Goal: Transaction & Acquisition: Obtain resource

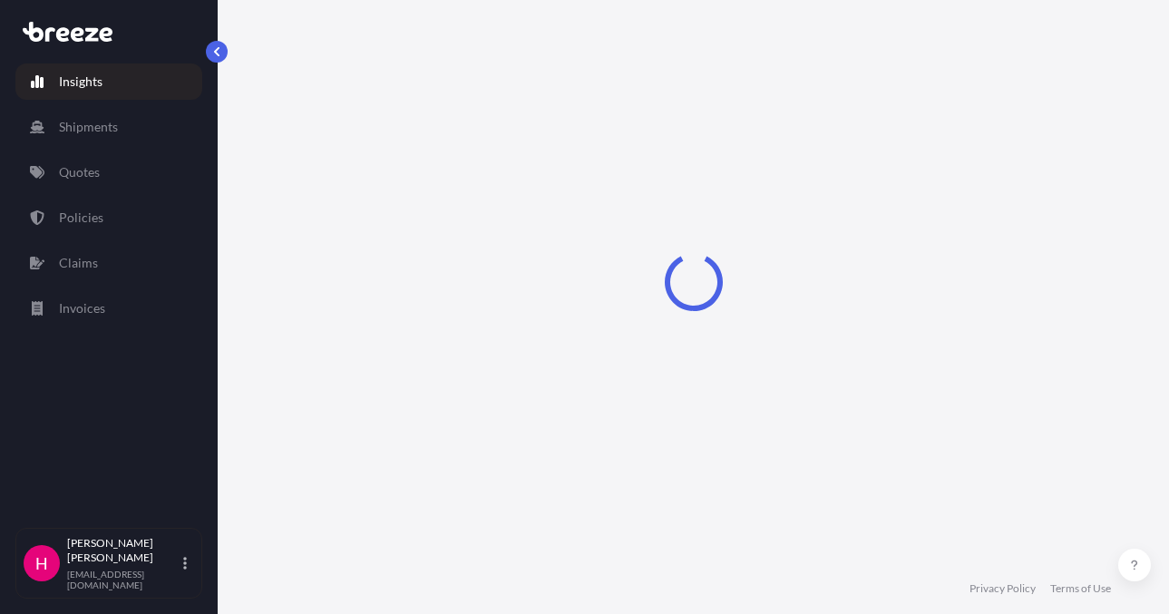
select select "2025"
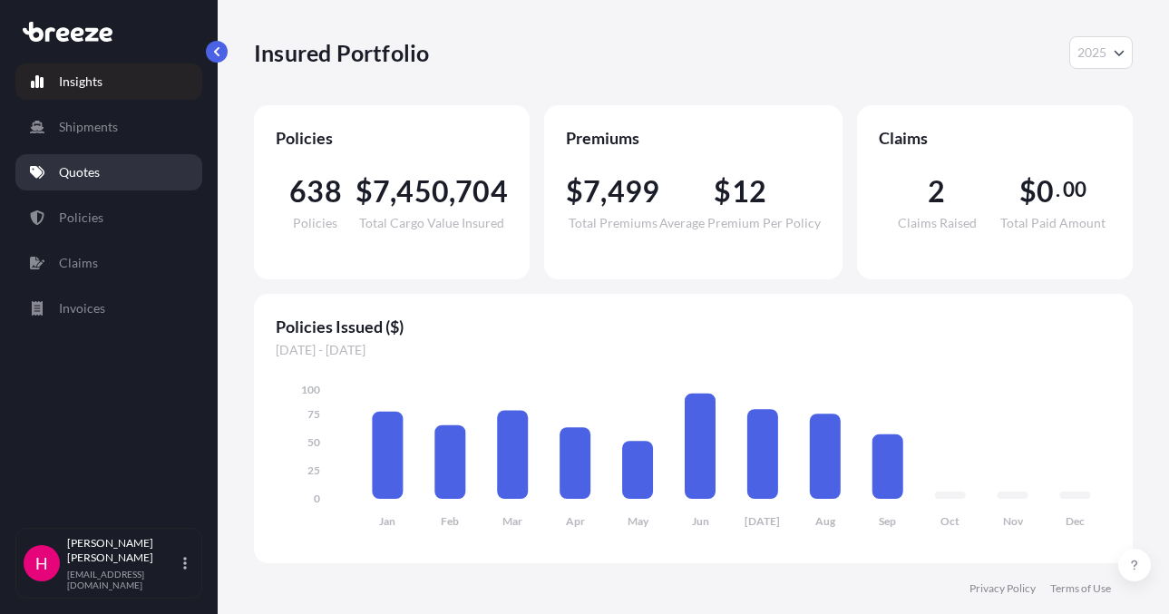
click at [171, 175] on link "Quotes" at bounding box center [108, 172] width 187 height 36
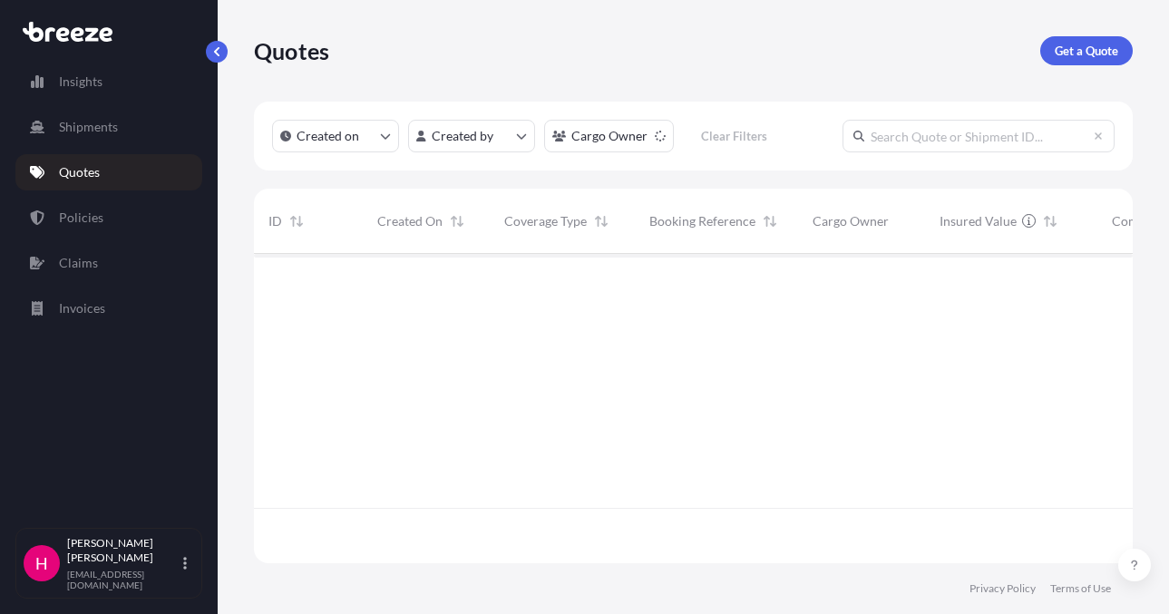
scroll to position [361, 865]
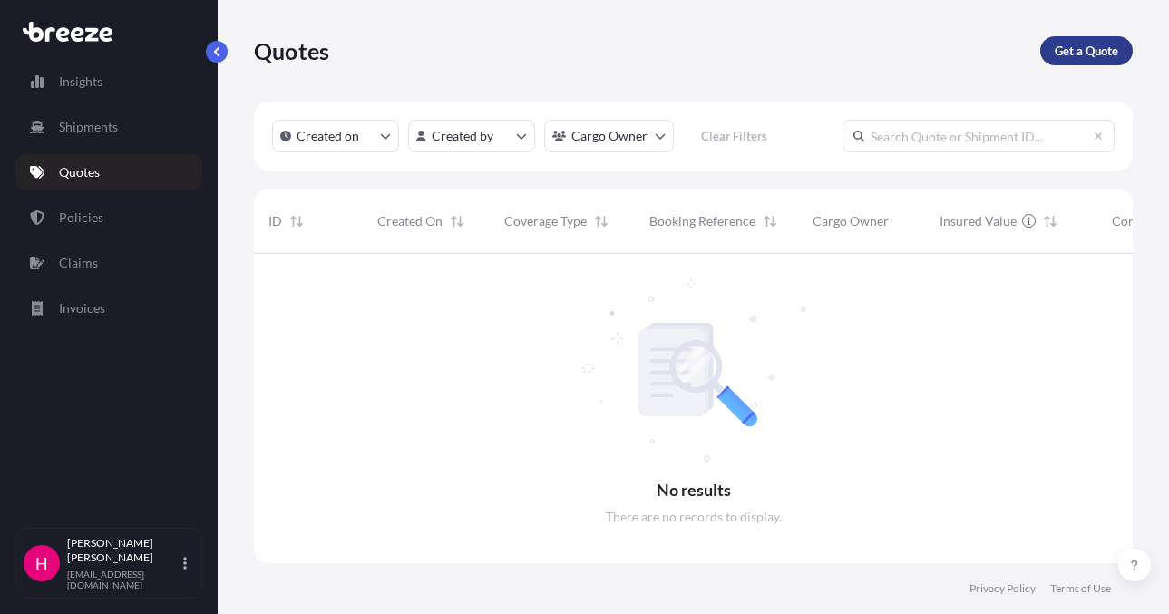
click at [1084, 41] on link "Get a Quote" at bounding box center [1086, 50] width 92 height 29
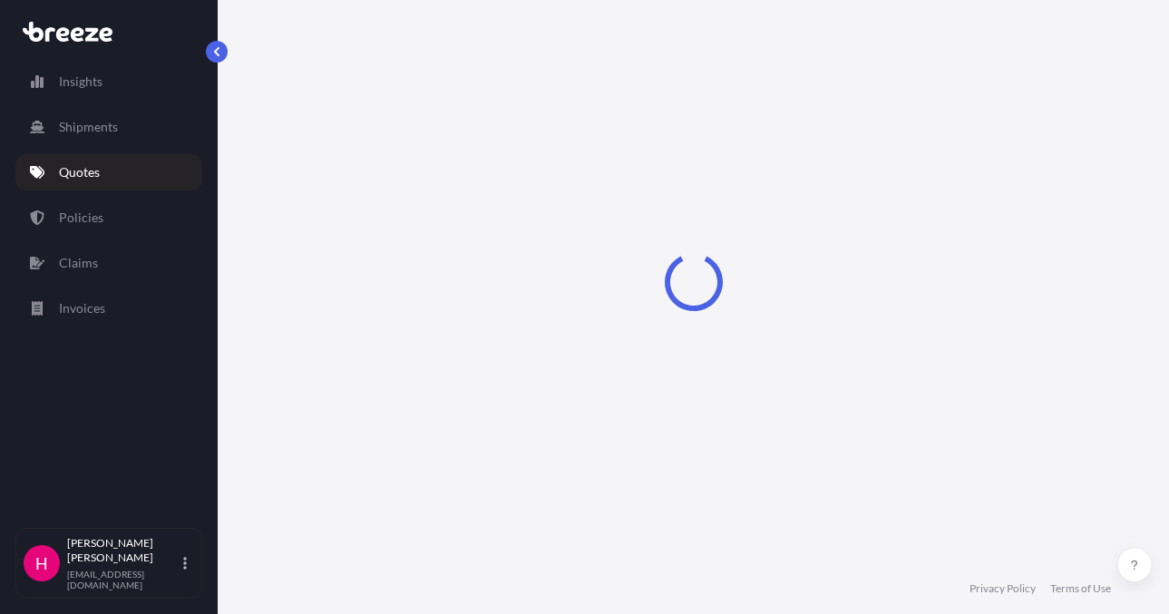
scroll to position [29, 0]
select select "Sea"
select select "1"
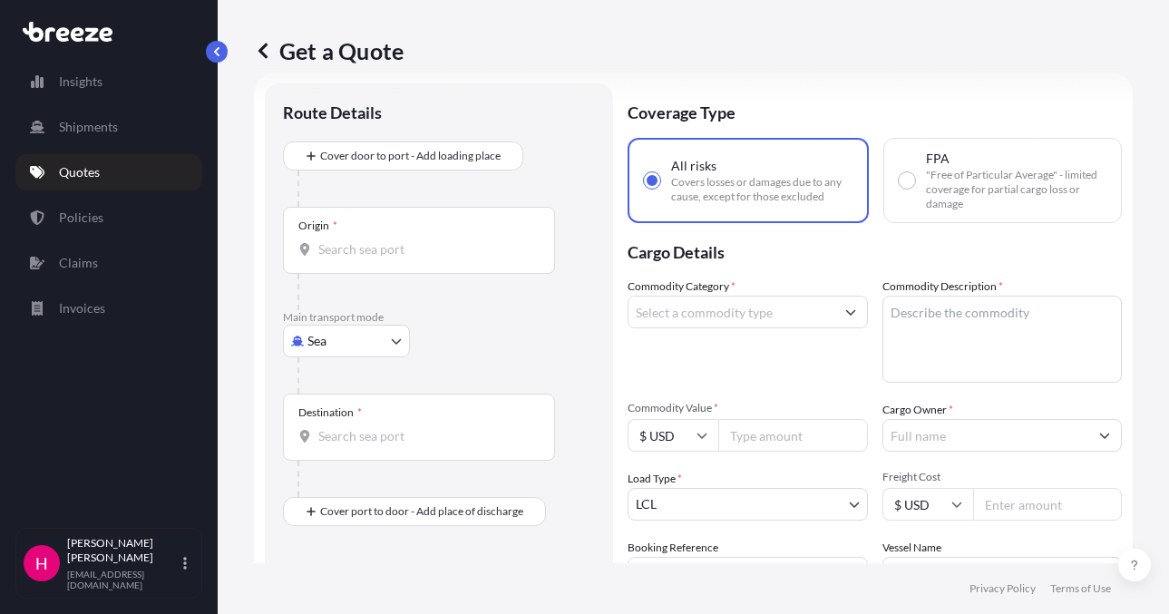
click at [367, 335] on body "Insights Shipments Quotes Policies Claims Invoices H [PERSON_NAME] [EMAIL_ADDRE…" at bounding box center [584, 307] width 1169 height 614
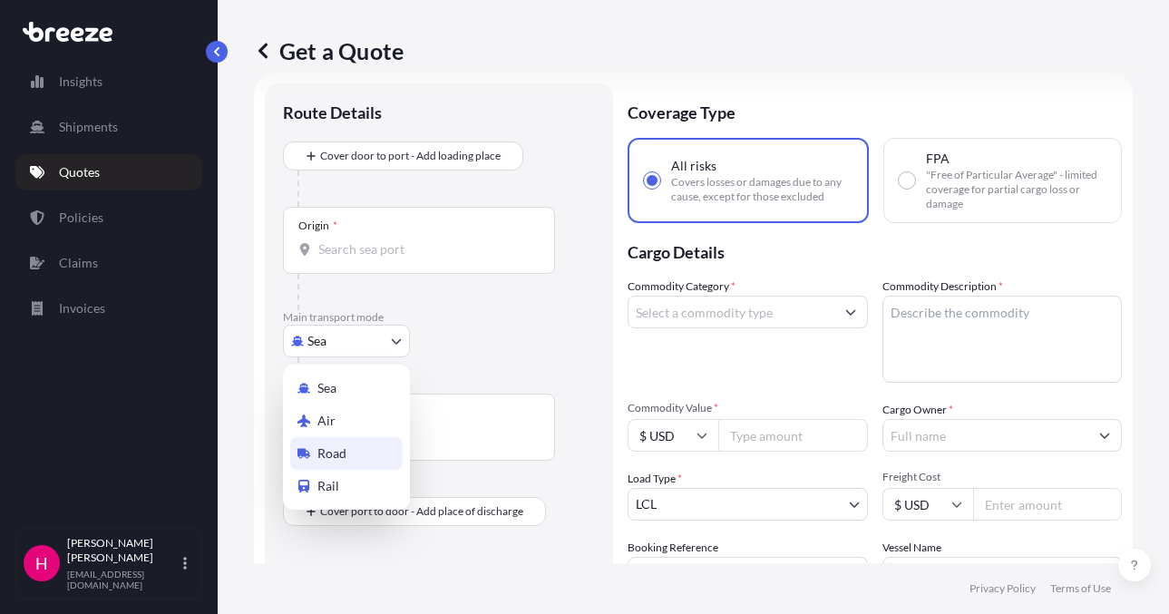
click at [348, 461] on div "Road" at bounding box center [346, 453] width 112 height 33
select select "Road"
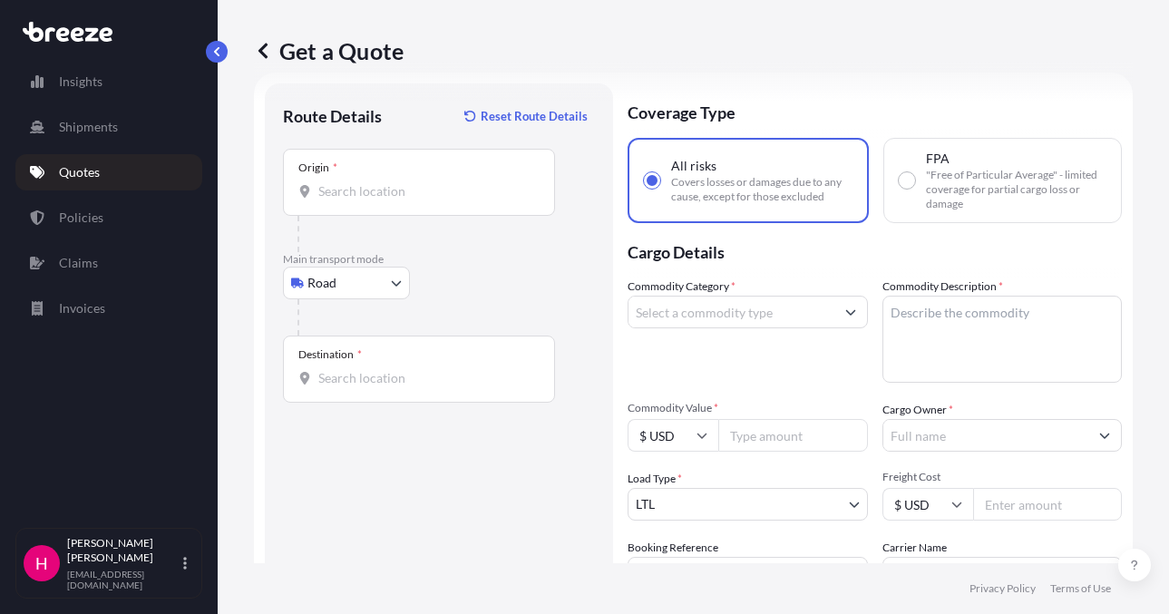
click at [241, 326] on div "Get a Quote Route Details Reset Route Details Place of loading Road Road Rail O…" at bounding box center [693, 281] width 951 height 563
click at [400, 189] on input "Origin *" at bounding box center [425, 191] width 214 height 18
paste input "[STREET_ADDRESS][PERSON_NAME]"
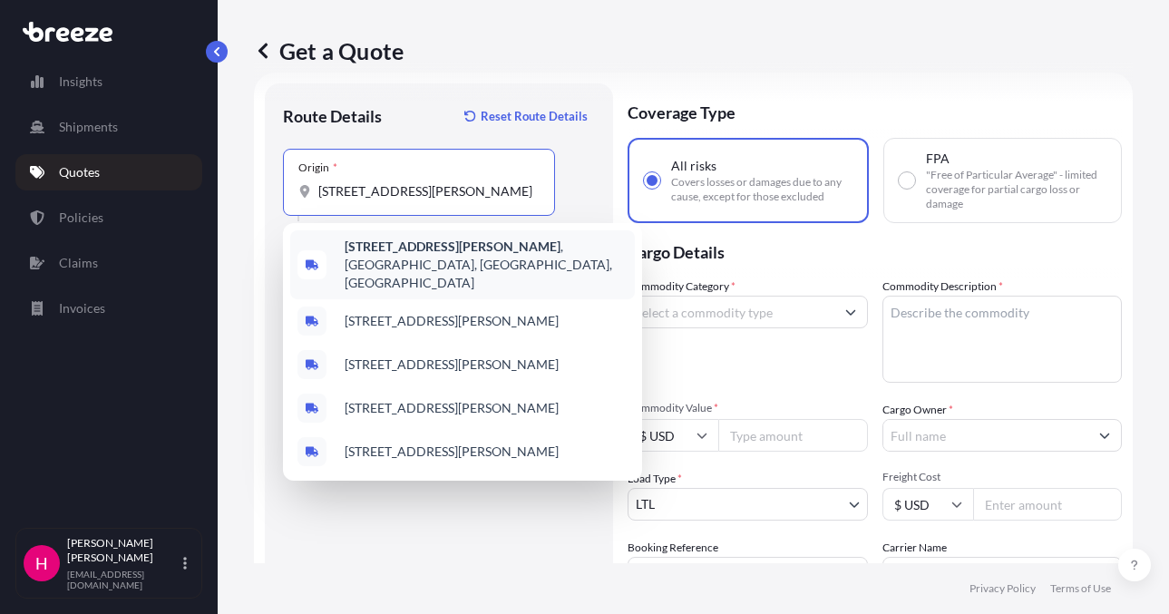
click at [430, 246] on b "[STREET_ADDRESS][PERSON_NAME]" at bounding box center [452, 245] width 216 height 15
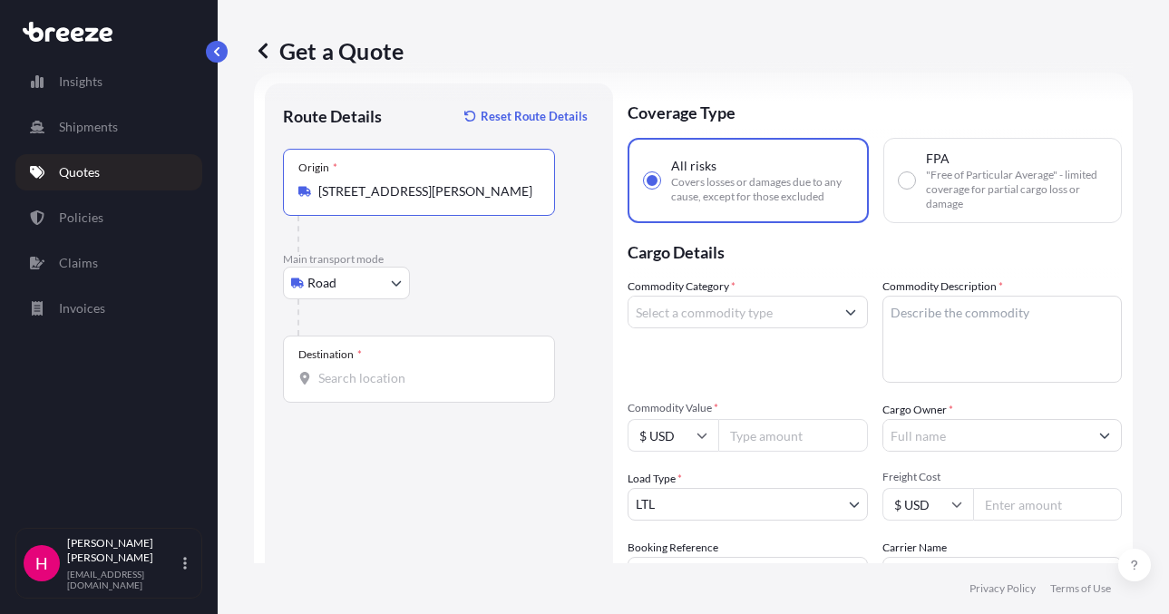
type input "[STREET_ADDRESS][PERSON_NAME]"
click at [394, 386] on input "Destination *" at bounding box center [425, 378] width 214 height 18
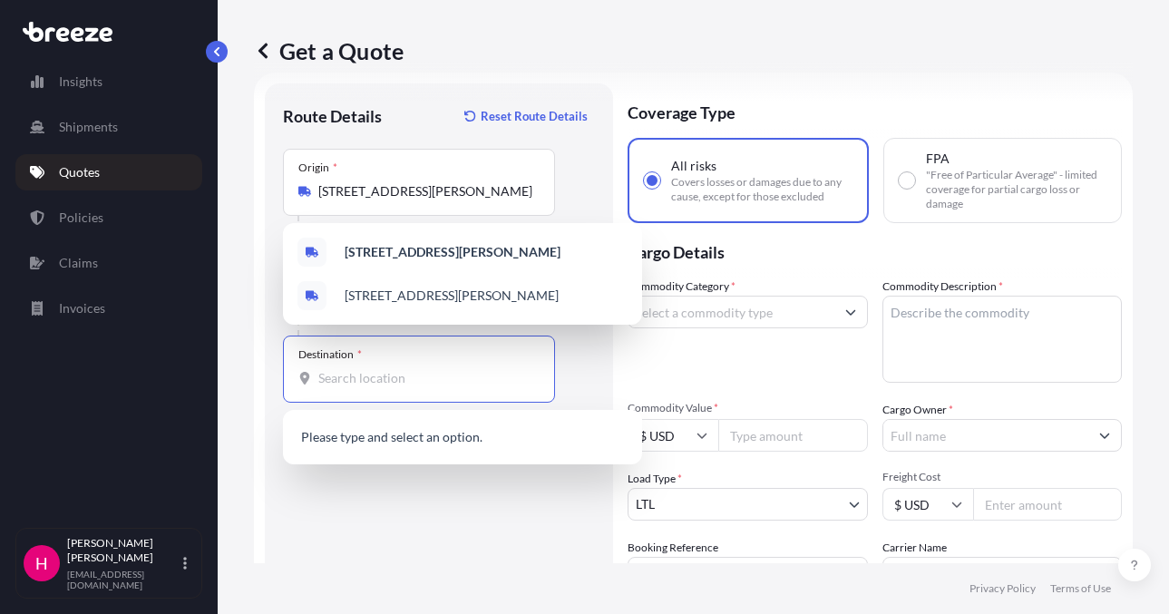
paste input "[STREET_ADDRESS][PERSON_NAME]"
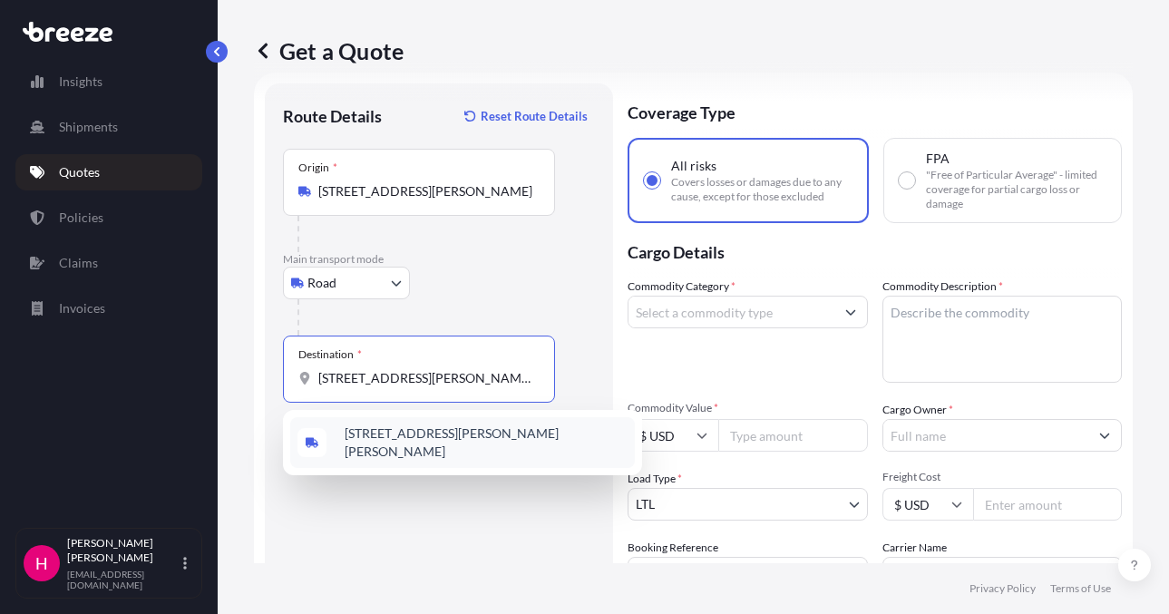
click at [447, 445] on span "[STREET_ADDRESS][PERSON_NAME][PERSON_NAME]" at bounding box center [485, 442] width 283 height 36
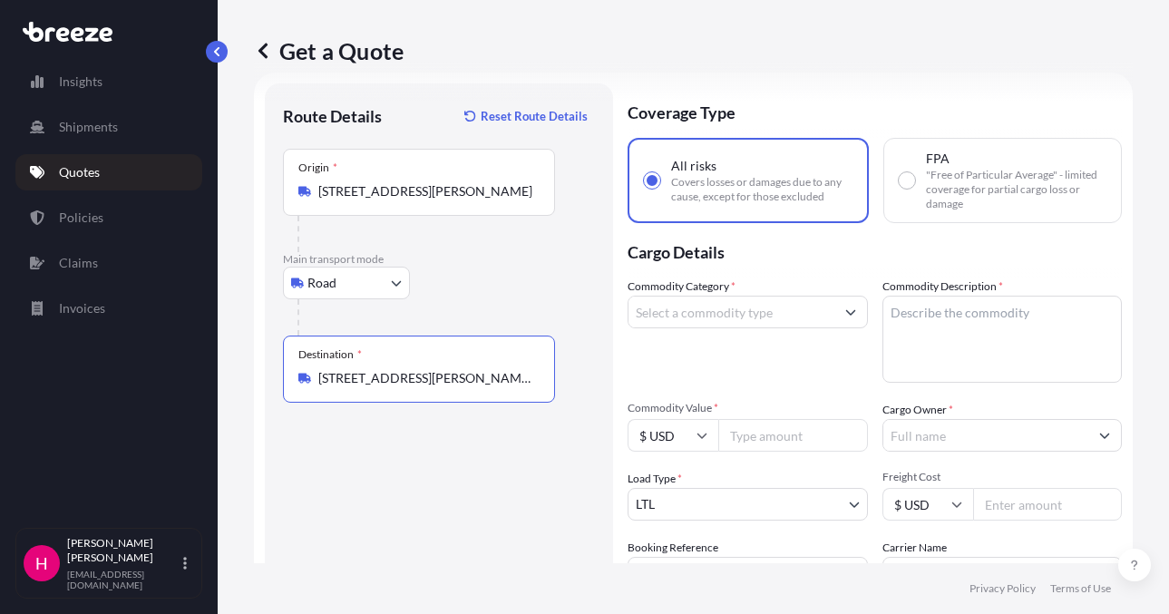
type input "[STREET_ADDRESS][PERSON_NAME][PERSON_NAME]"
click at [928, 428] on input "Cargo Owner *" at bounding box center [986, 435] width 206 height 33
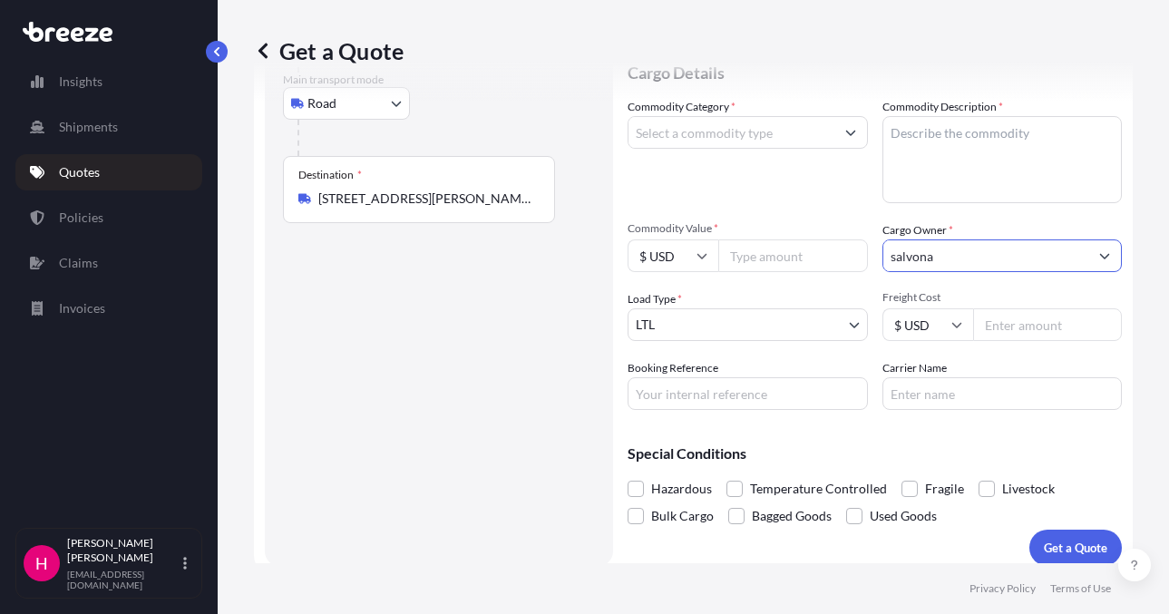
scroll to position [210, 0]
click at [973, 257] on input "salvona" at bounding box center [986, 254] width 206 height 33
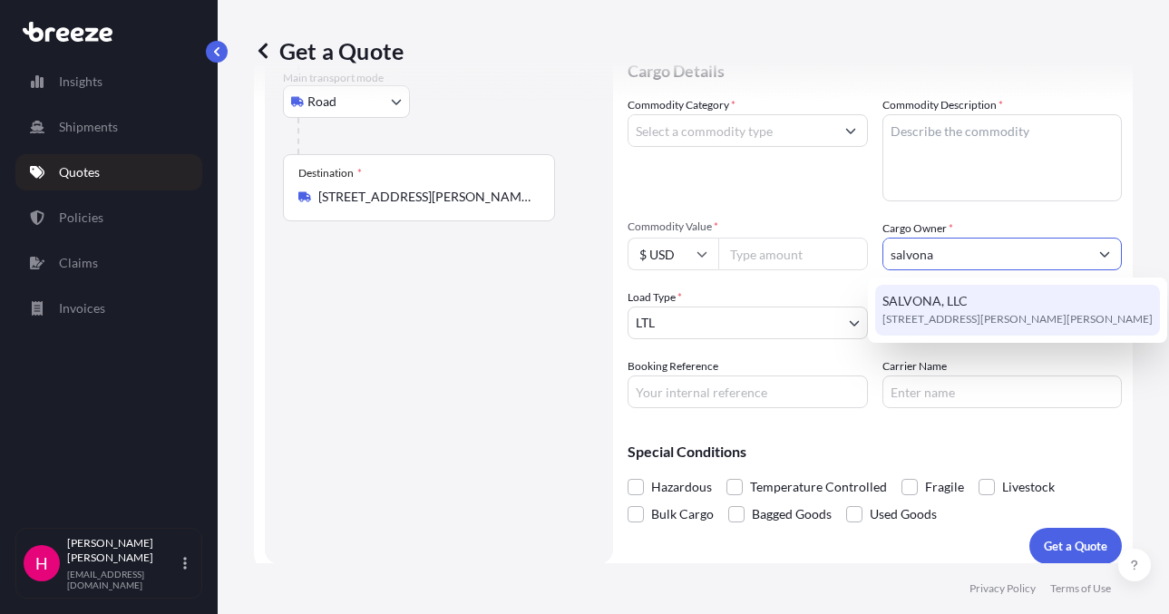
click at [969, 304] on div "SALVONA, LLC [STREET_ADDRESS][PERSON_NAME][PERSON_NAME]" at bounding box center [1017, 310] width 285 height 51
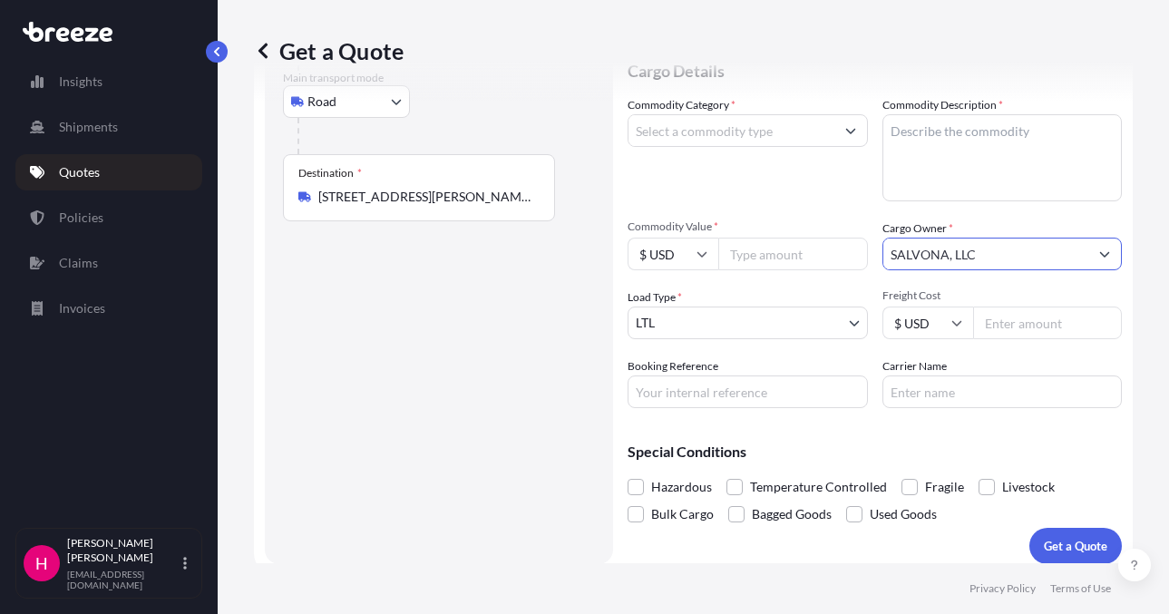
type input "SALVONA, LLC"
click at [418, 389] on div "Route Details Reset Route Details Place of loading Road Road Rail Origin * [STR…" at bounding box center [439, 232] width 312 height 625
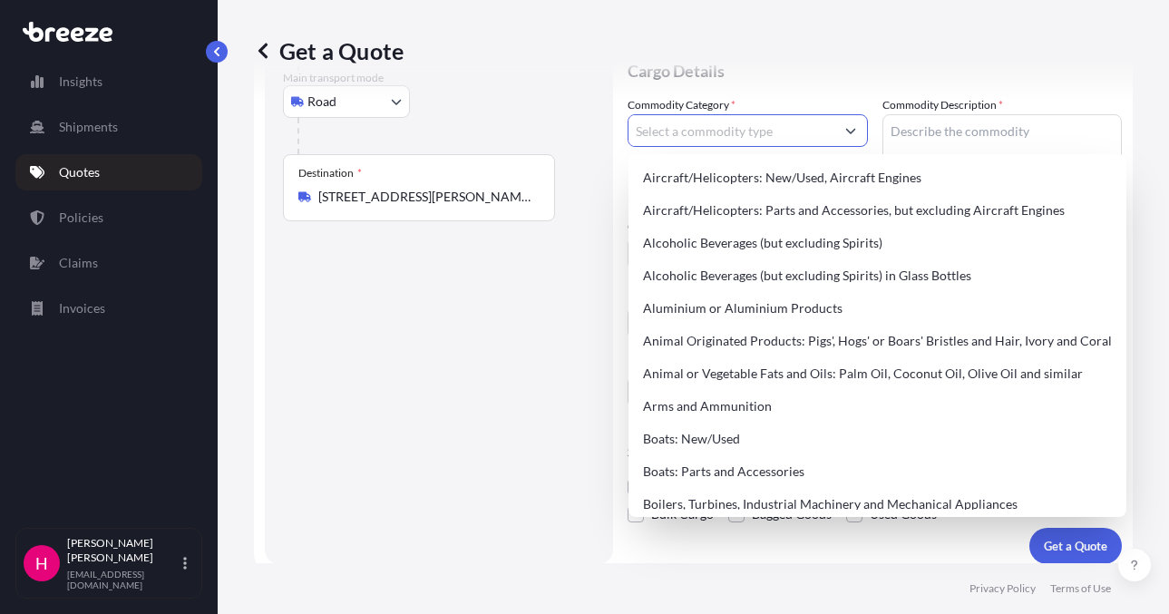
click at [743, 133] on input "Commodity Category *" at bounding box center [731, 130] width 206 height 33
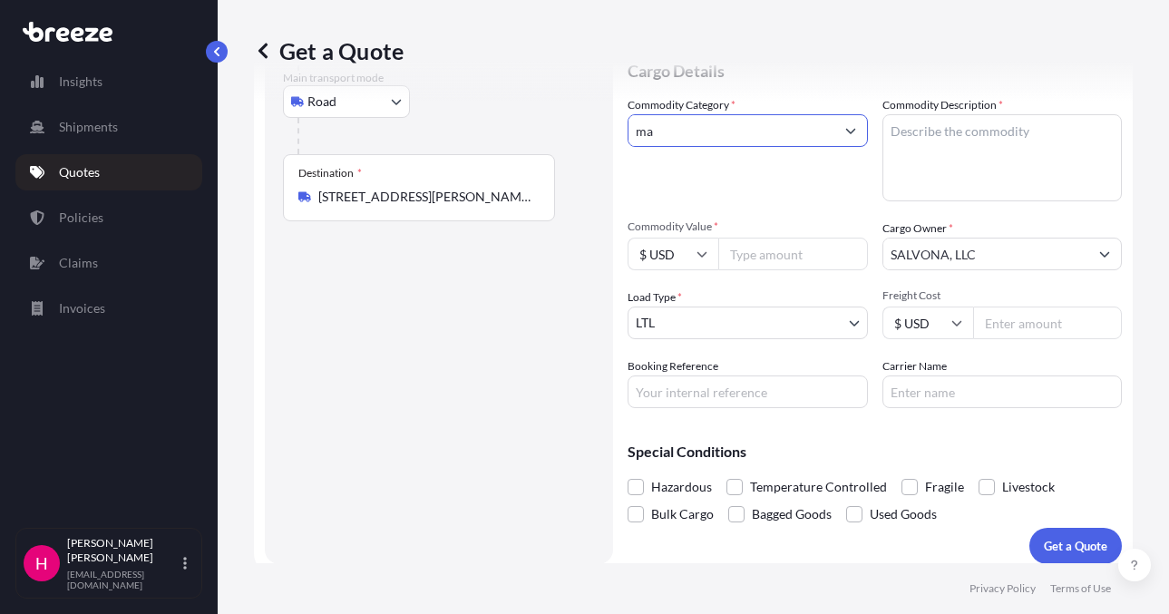
type input "m"
type input "f"
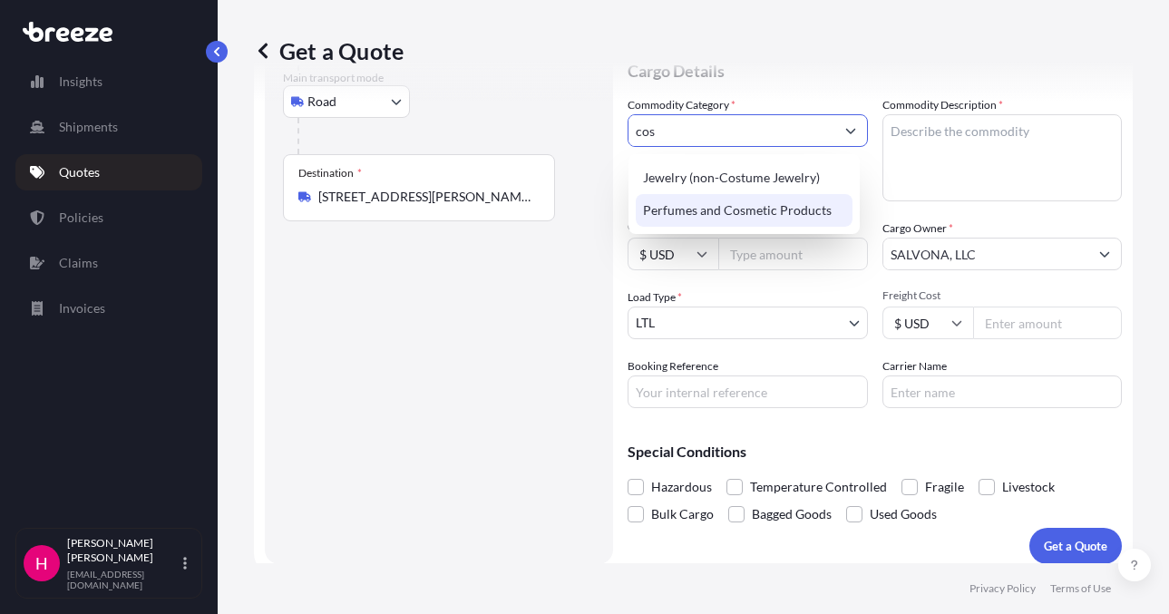
click at [736, 214] on div "Perfumes and Cosmetic Products" at bounding box center [743, 210] width 217 height 33
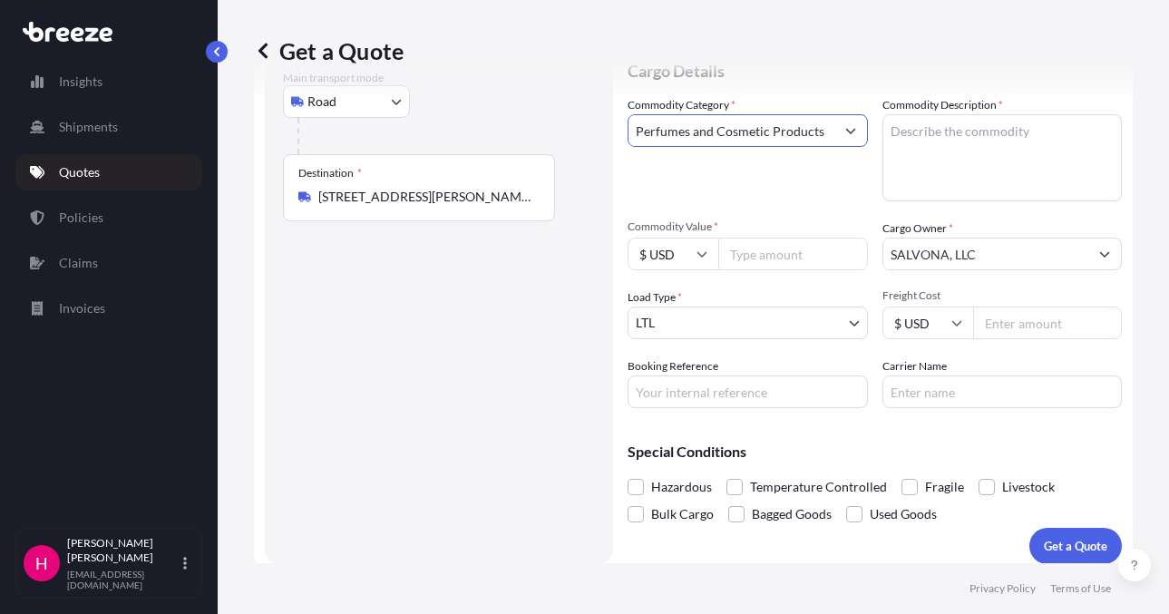
type input "Perfumes and Cosmetic Products"
click at [924, 142] on textarea "Commodity Description *" at bounding box center [1002, 157] width 240 height 87
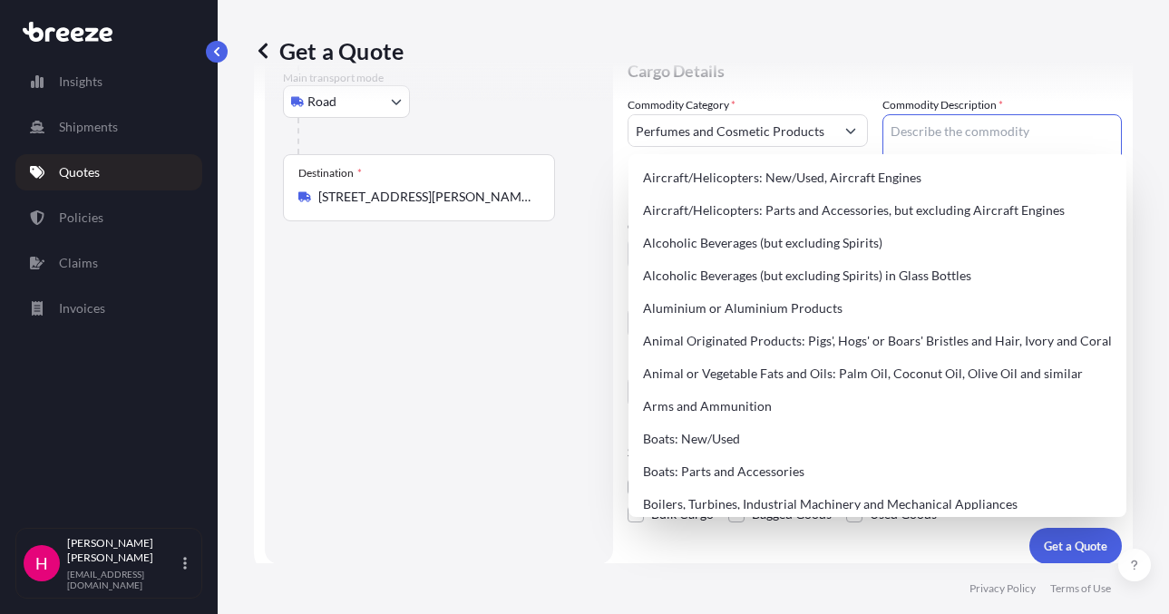
paste textarea "FRAGRANCE MIXTURES"
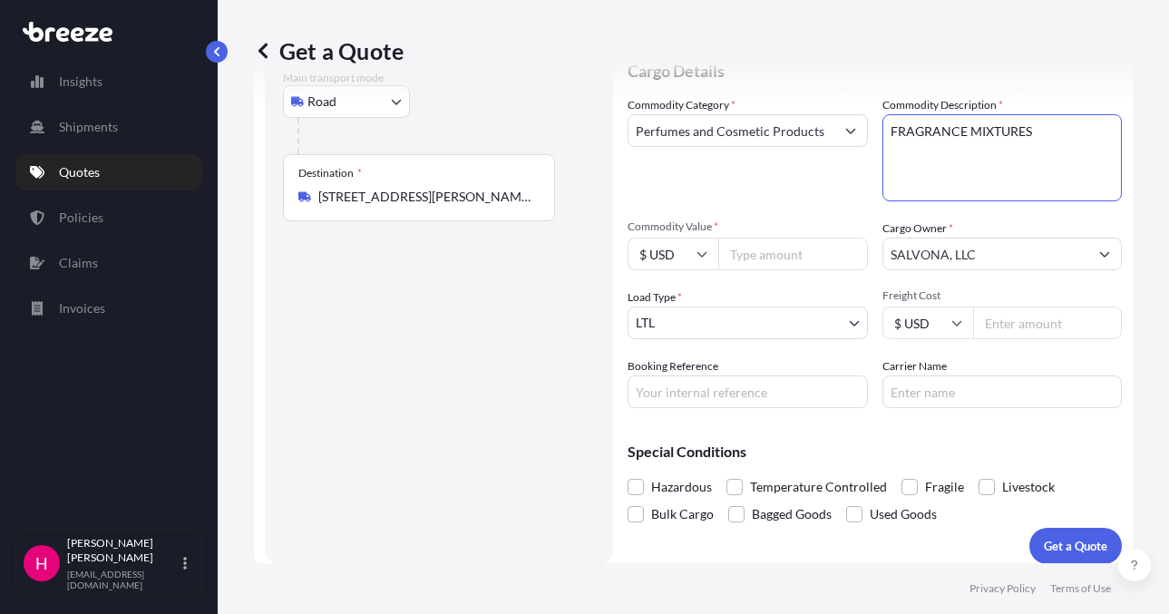
type textarea "FRAGRANCE MIXTURES"
click at [411, 389] on div "Route Details Reset Route Details Place of loading Road Road Rail Origin * [STR…" at bounding box center [439, 232] width 312 height 625
drag, startPoint x: 655, startPoint y: 392, endPoint x: 597, endPoint y: 425, distance: 67.0
click at [655, 392] on input "Booking Reference" at bounding box center [747, 391] width 240 height 33
paste input "485939"
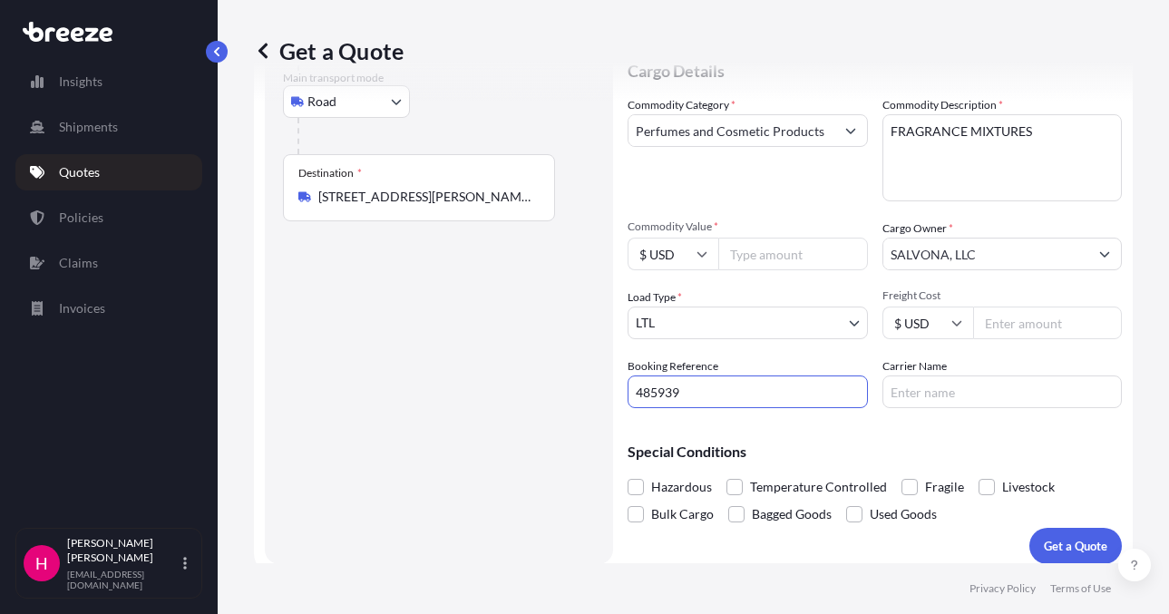
type input "485939"
click at [556, 439] on div "Route Details Reset Route Details Place of loading Road Road Rail Origin * [STR…" at bounding box center [439, 232] width 312 height 625
click at [919, 398] on input "Carrier Name" at bounding box center [1002, 391] width 240 height 33
type input "XPO"
click at [427, 430] on div "Route Details Reset Route Details Place of loading Road Road Rail Origin * [STR…" at bounding box center [439, 232] width 312 height 625
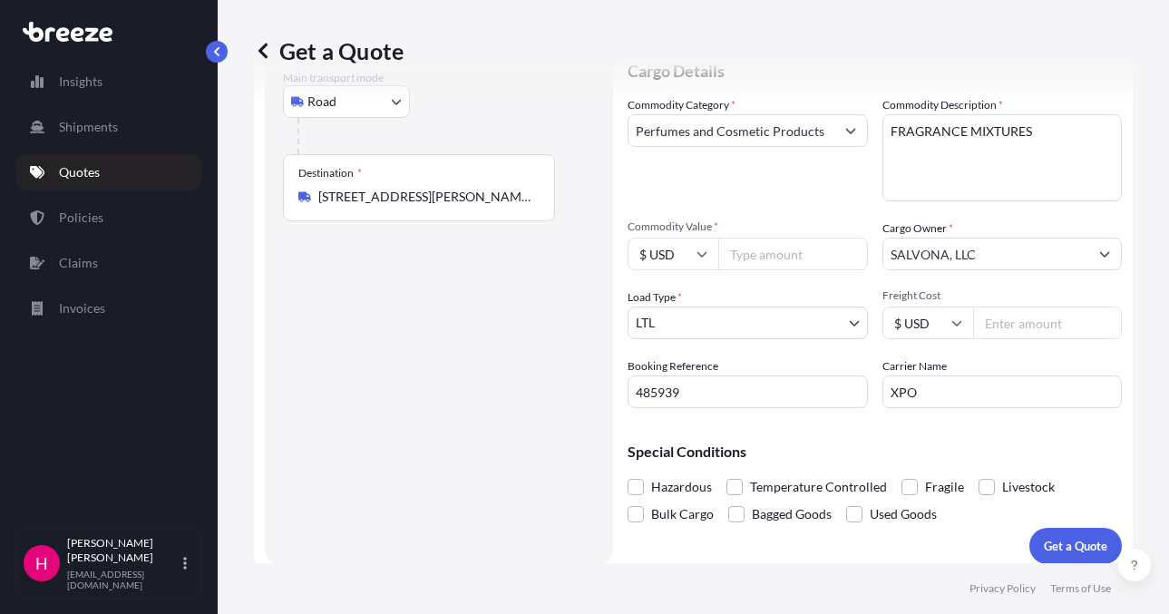
click at [781, 262] on input "Commodity Value *" at bounding box center [793, 254] width 150 height 33
type input "2"
type input "2314.39"
click at [459, 346] on div "Route Details Reset Route Details Place of loading Road Road Rail Origin * [STR…" at bounding box center [439, 232] width 312 height 625
click at [441, 402] on div "Route Details Reset Route Details Place of loading Road Road Rail Origin * [STR…" at bounding box center [439, 232] width 312 height 625
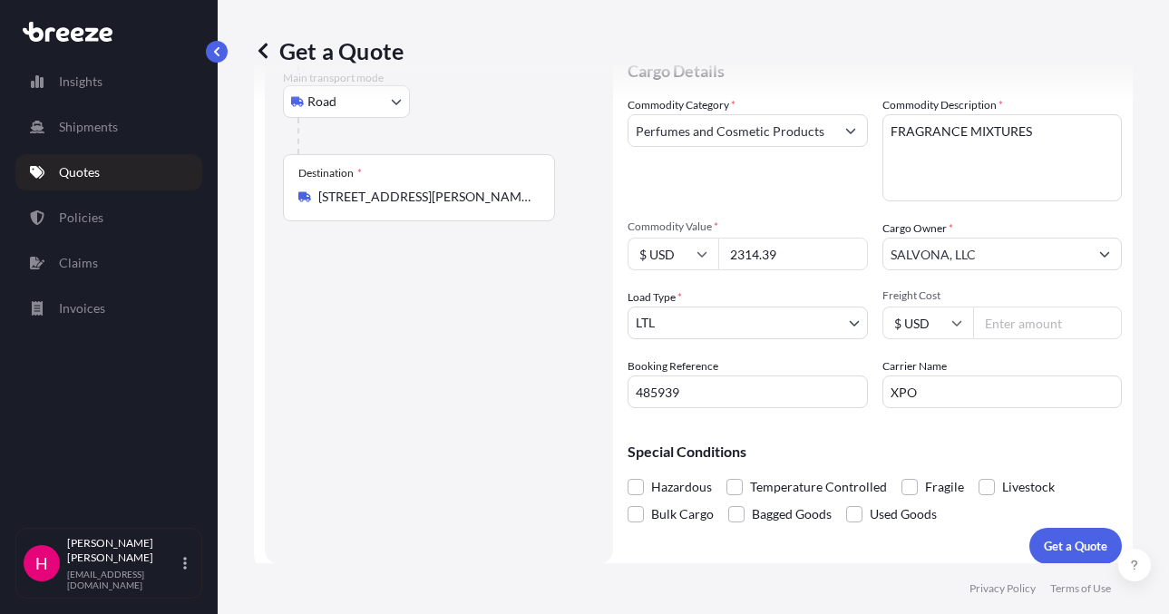
click at [441, 402] on div "Route Details Reset Route Details Place of loading Road Road Rail Origin * [STR…" at bounding box center [439, 232] width 312 height 625
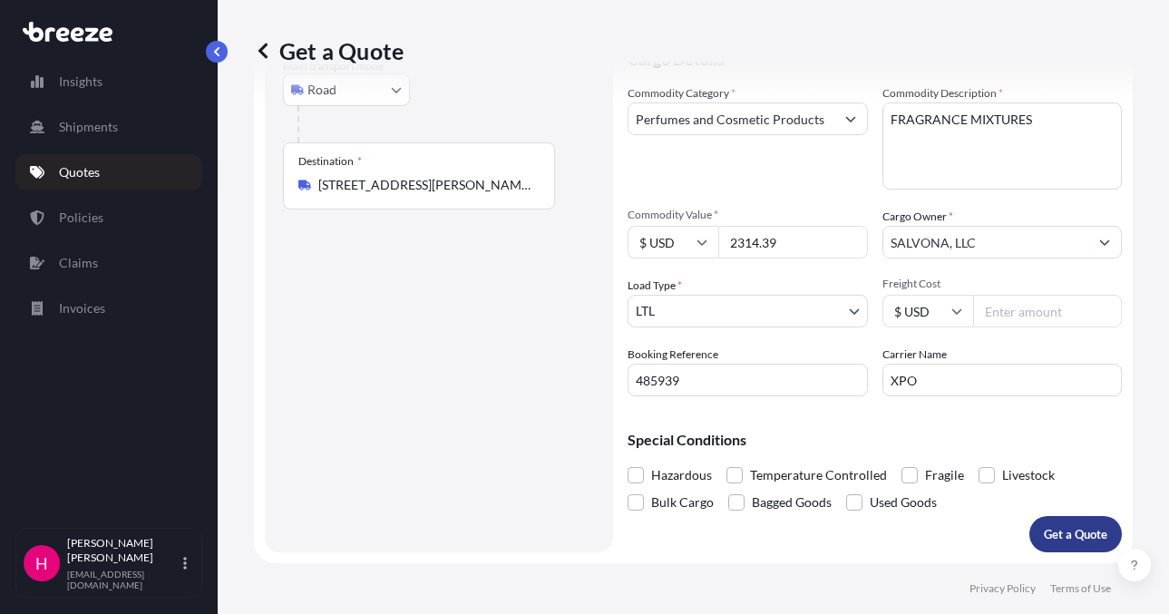
click at [1043, 529] on p "Get a Quote" at bounding box center [1074, 534] width 63 height 18
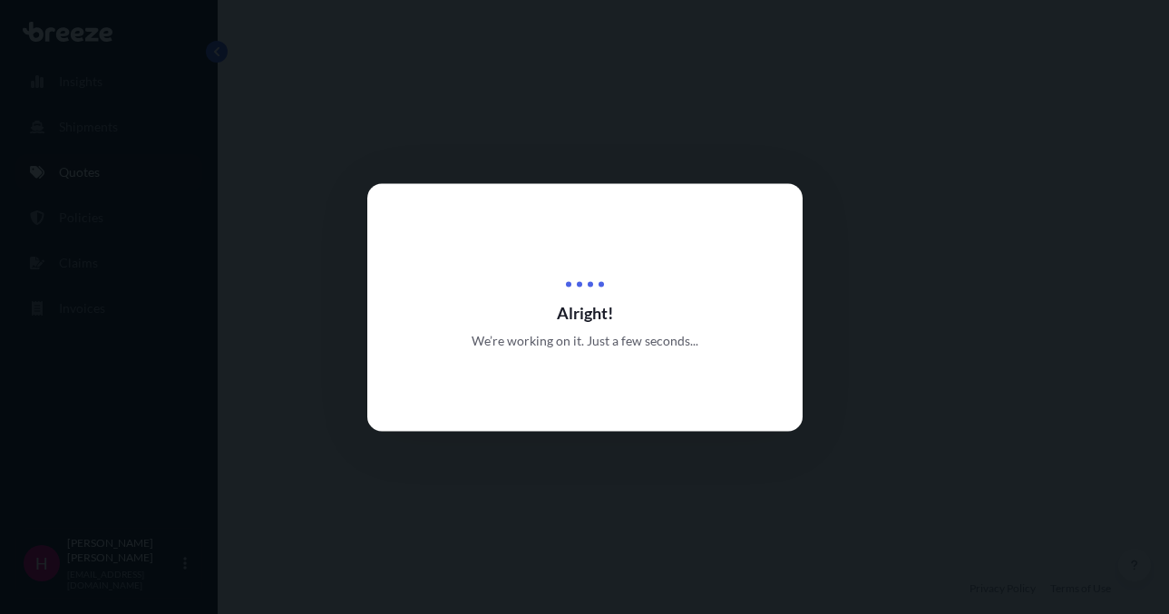
select select "Road"
select select "1"
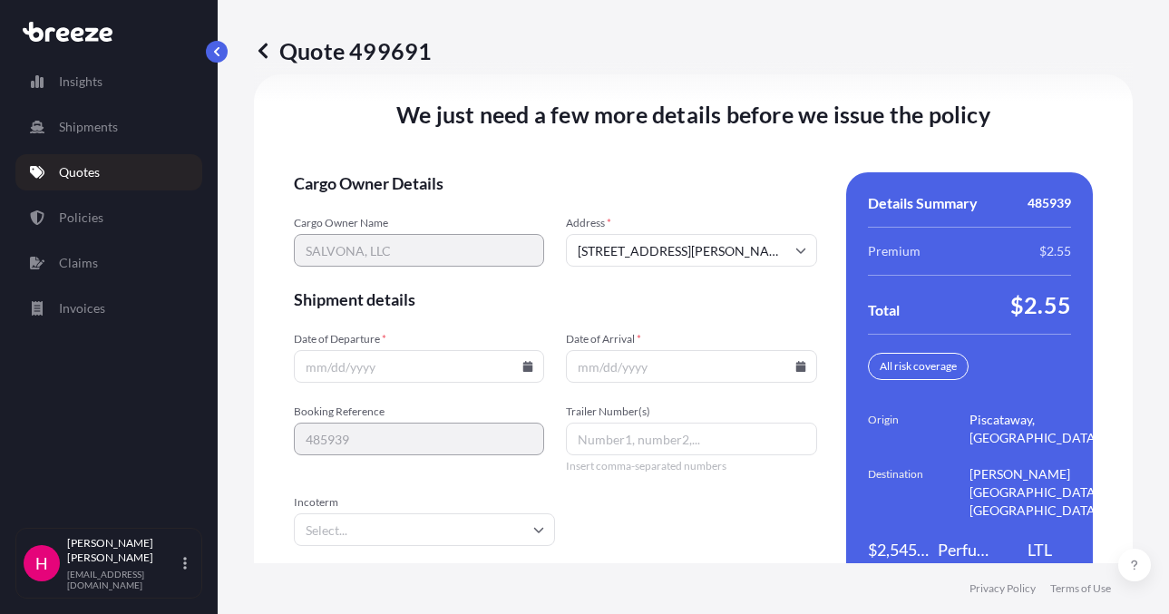
scroll to position [2585, 0]
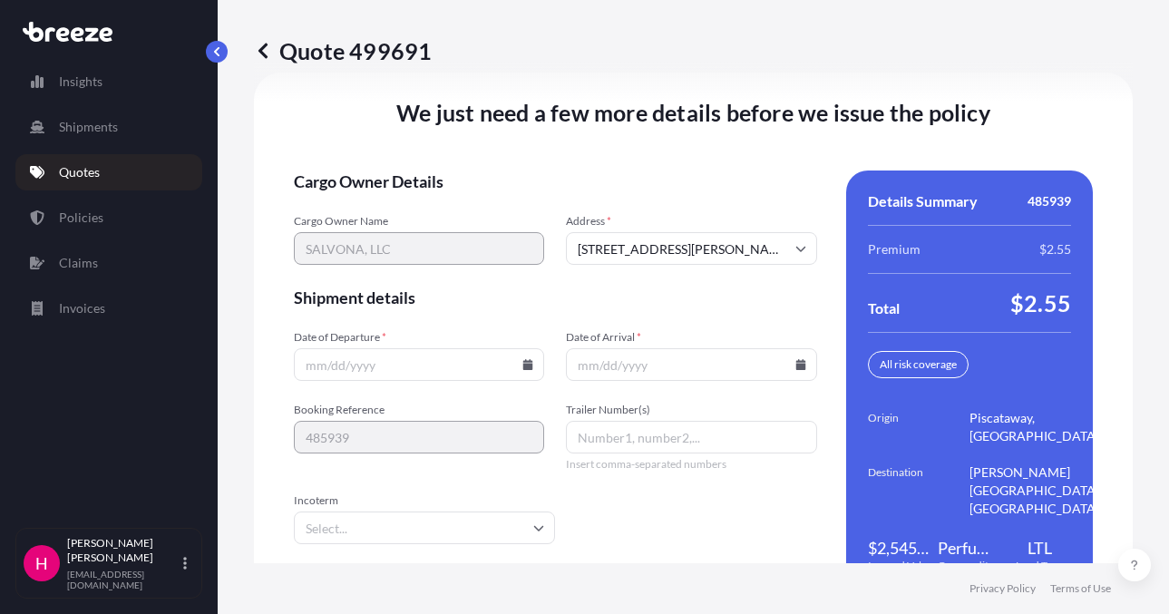
click at [523, 364] on icon at bounding box center [528, 364] width 10 height 11
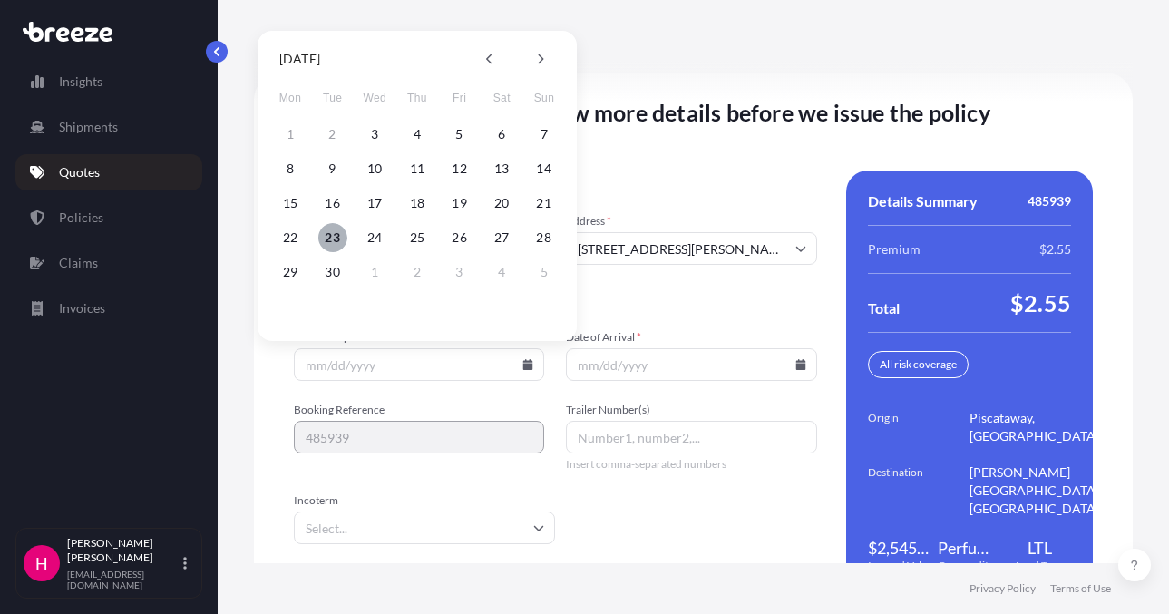
click at [332, 235] on button "23" at bounding box center [332, 237] width 29 height 29
type input "[DATE]"
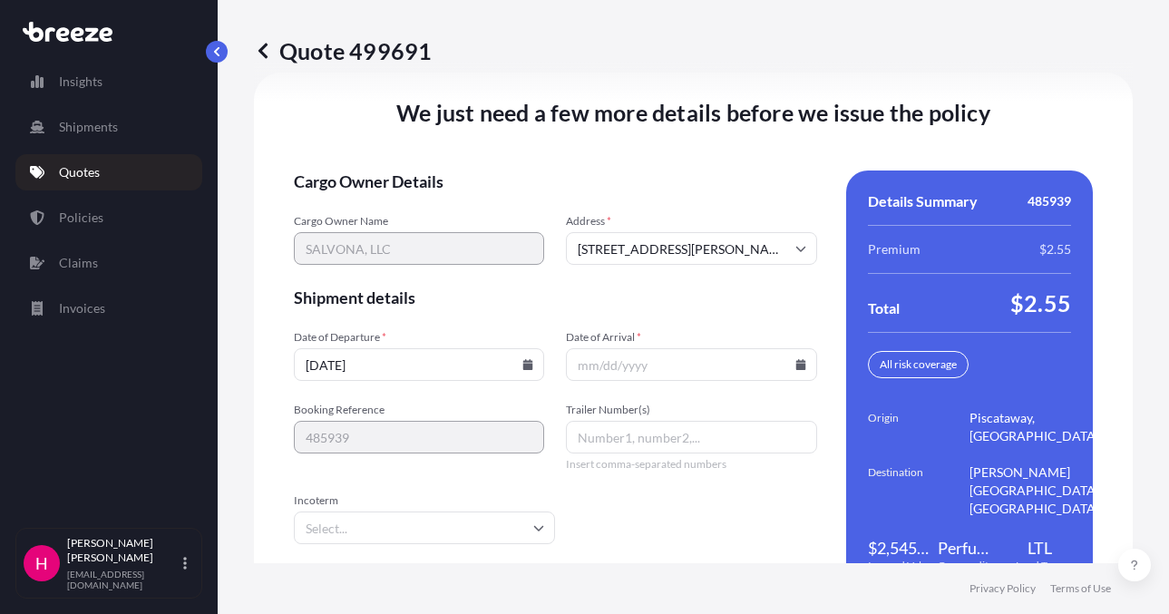
click at [795, 365] on icon at bounding box center [800, 364] width 10 height 11
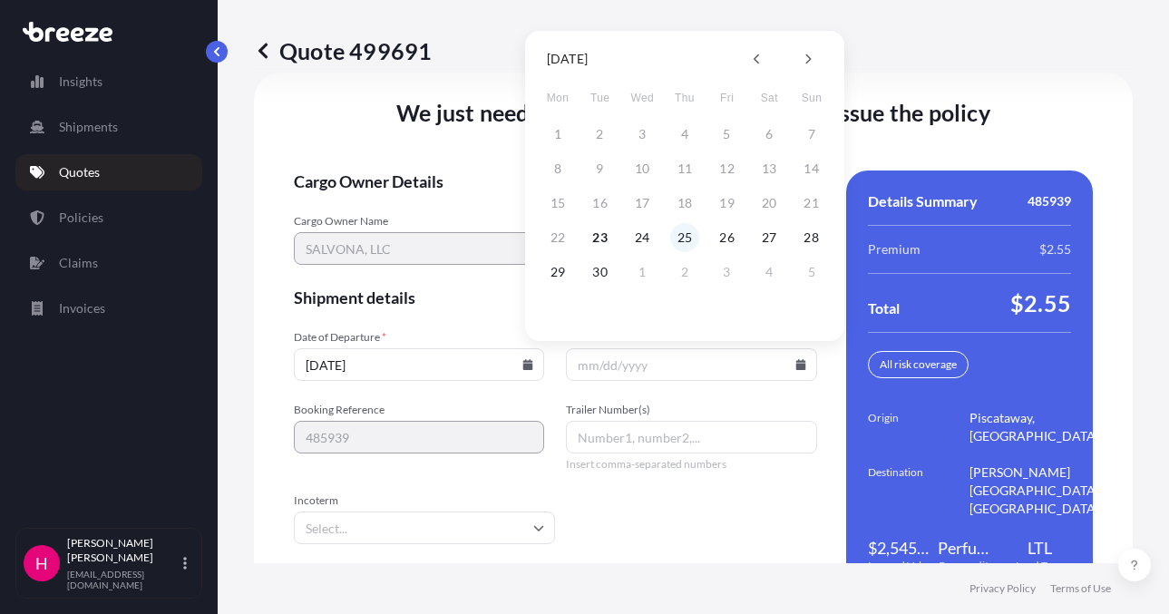
click at [686, 243] on button "25" at bounding box center [684, 237] width 29 height 29
type input "[DATE]"
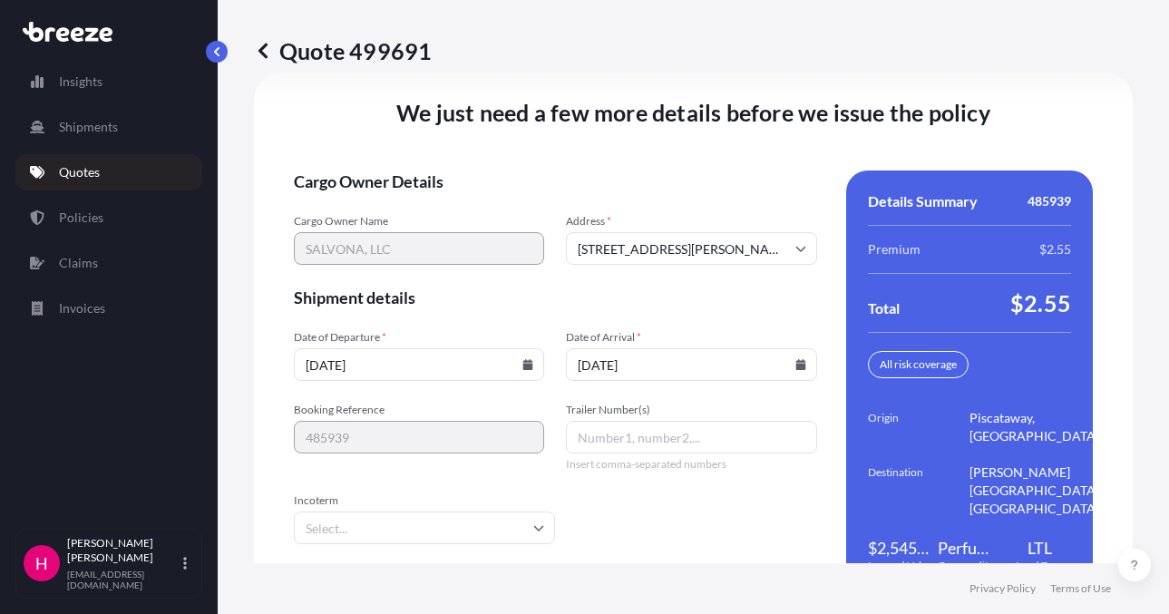
click at [585, 168] on div "We just need a few more details before we issue the policy Cargo Owner Details …" at bounding box center [693, 347] width 878 height 548
click at [593, 160] on div "We just need a few more details before we issue the policy Cargo Owner Details …" at bounding box center [693, 347] width 878 height 548
click at [490, 160] on div "We just need a few more details before we issue the policy Cargo Owner Details …" at bounding box center [693, 347] width 878 height 548
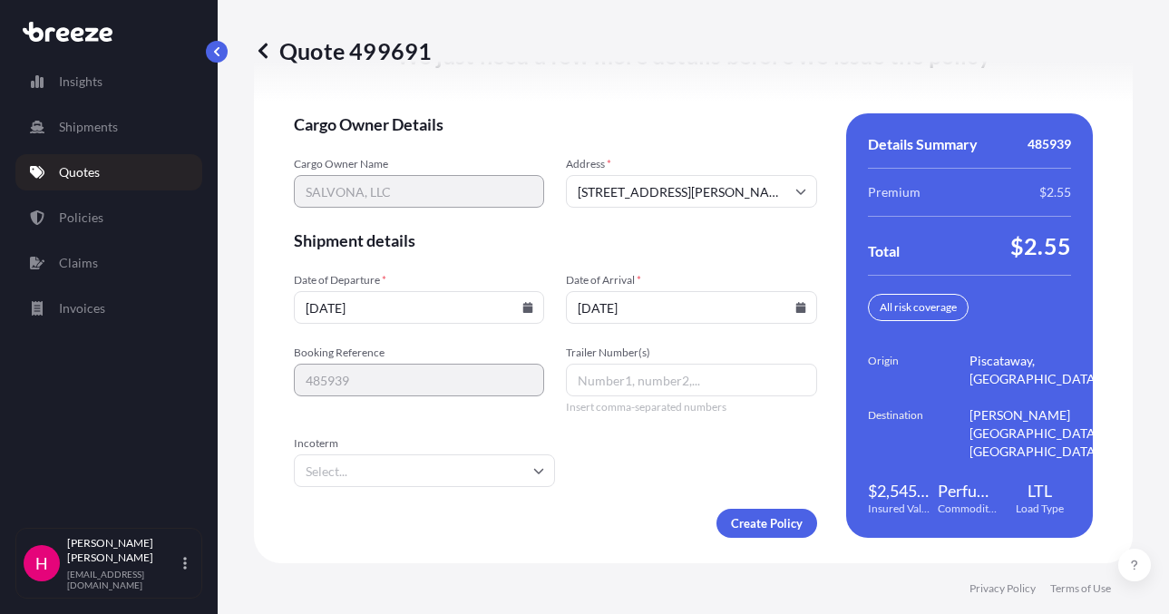
scroll to position [2552, 0]
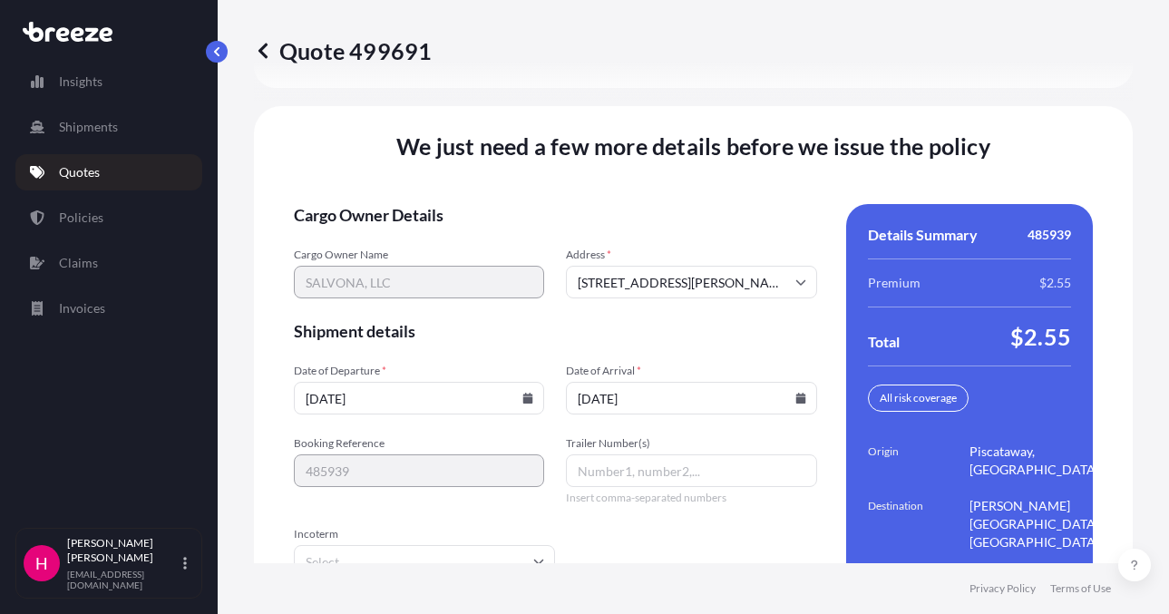
click at [670, 195] on div "We just need a few more details before we issue the policy Cargo Owner Details …" at bounding box center [693, 380] width 878 height 548
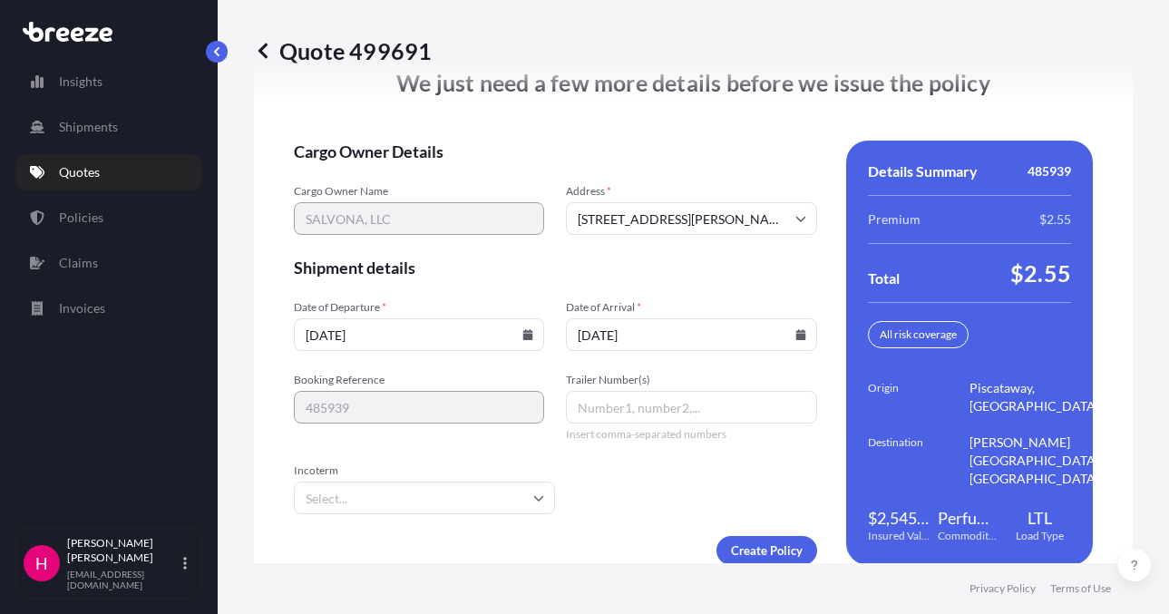
scroll to position [2643, 0]
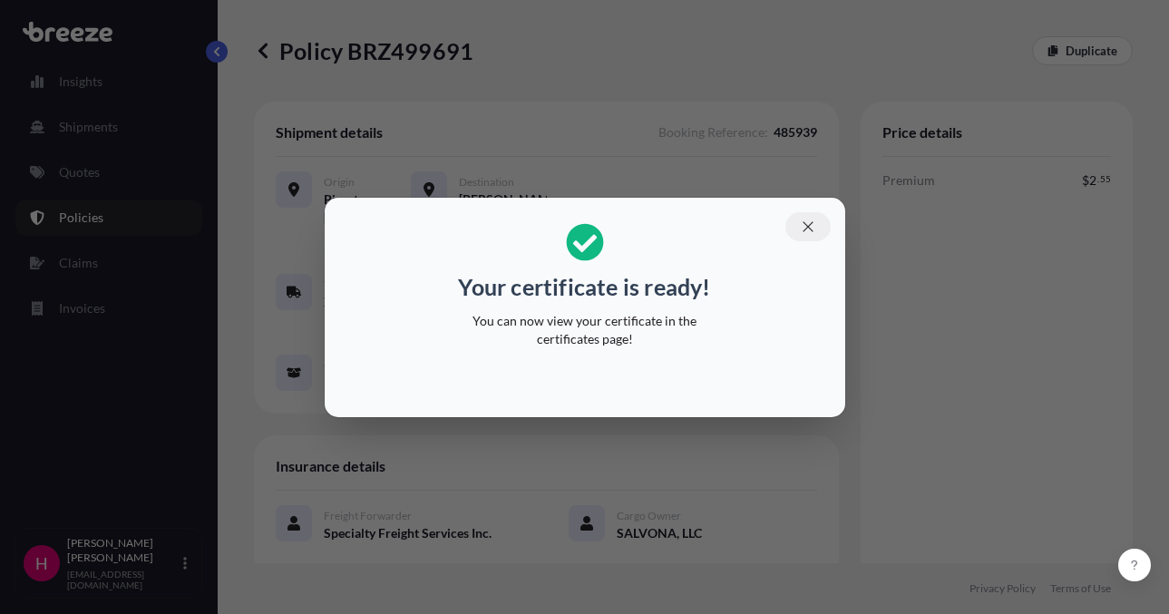
click at [813, 217] on button "button" at bounding box center [807, 226] width 45 height 29
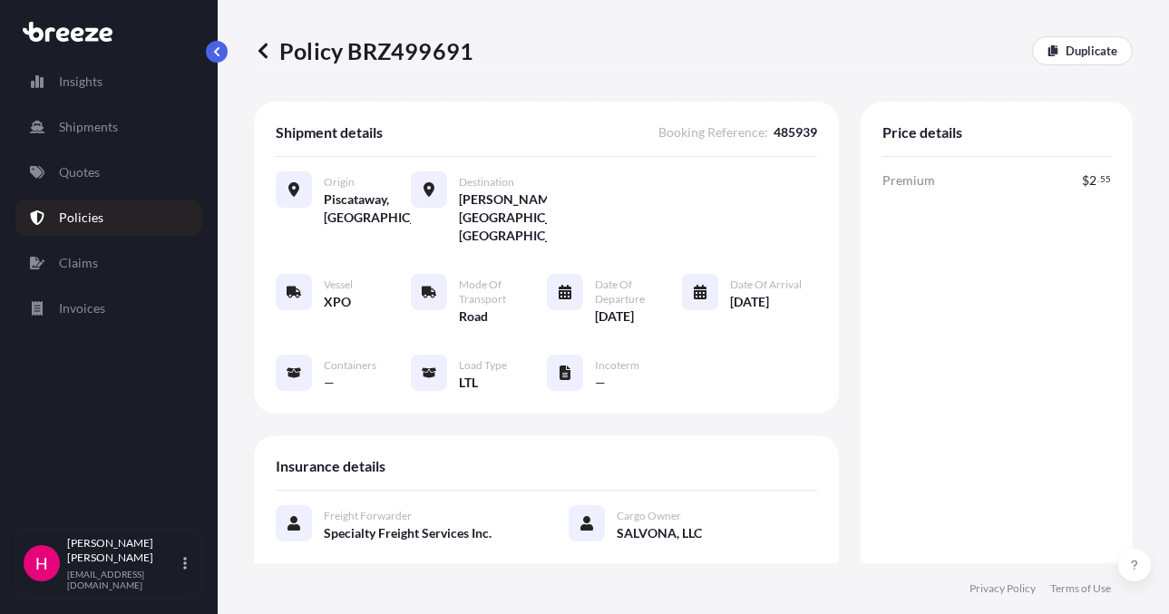
click at [442, 57] on p "Policy BRZ499691" at bounding box center [363, 50] width 219 height 29
copy p "BRZ499691"
click at [442, 57] on p "Policy BRZ499691" at bounding box center [363, 50] width 219 height 29
